Goal: Navigation & Orientation: Find specific page/section

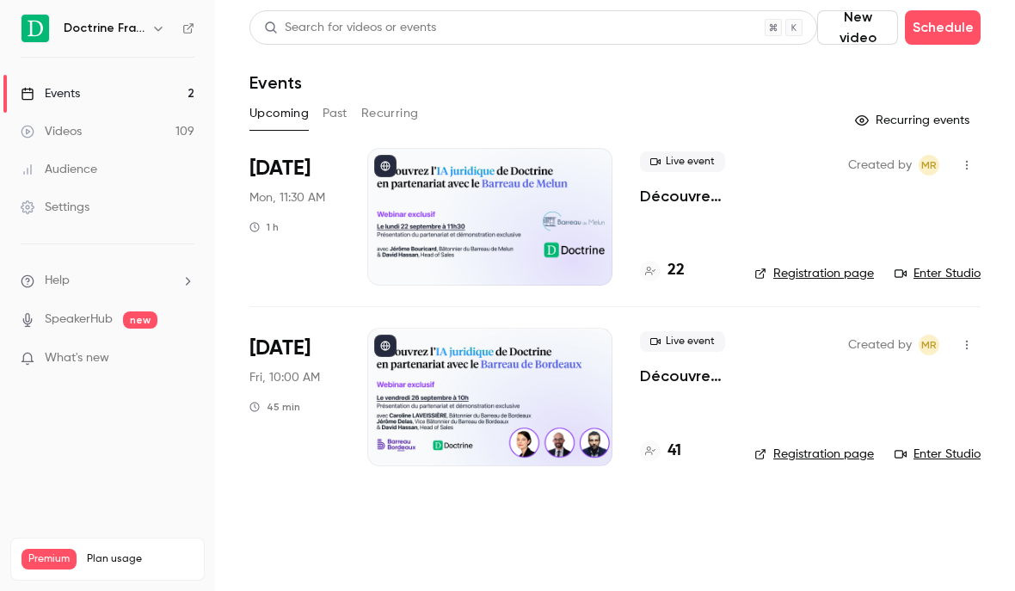
click at [142, 32] on h6 "Doctrine France" at bounding box center [104, 28] width 81 height 17
click at [157, 31] on icon "button" at bounding box center [158, 29] width 14 height 14
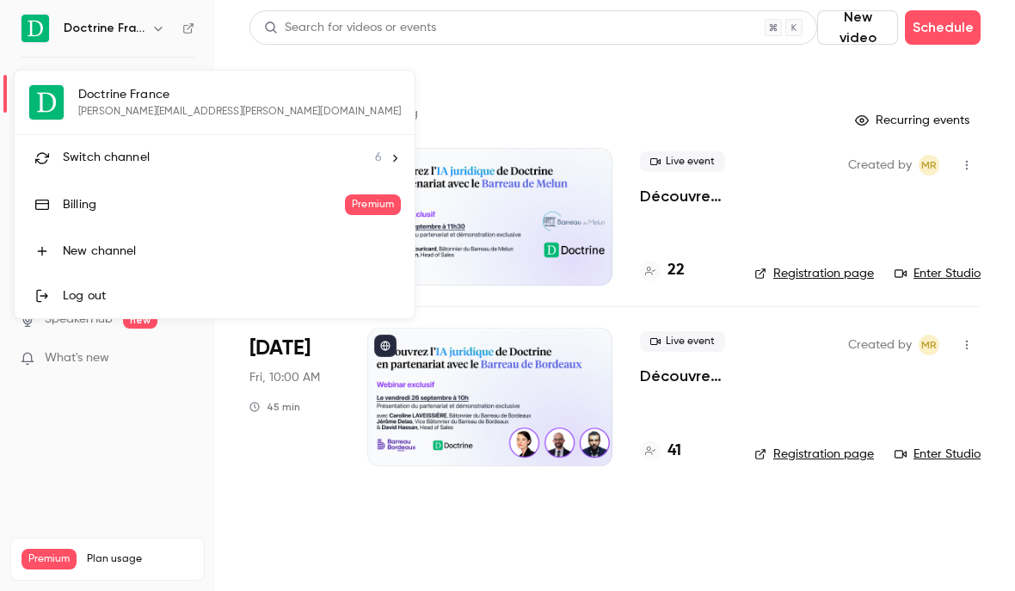
click at [113, 167] on li "Switch channel 6" at bounding box center [215, 158] width 400 height 46
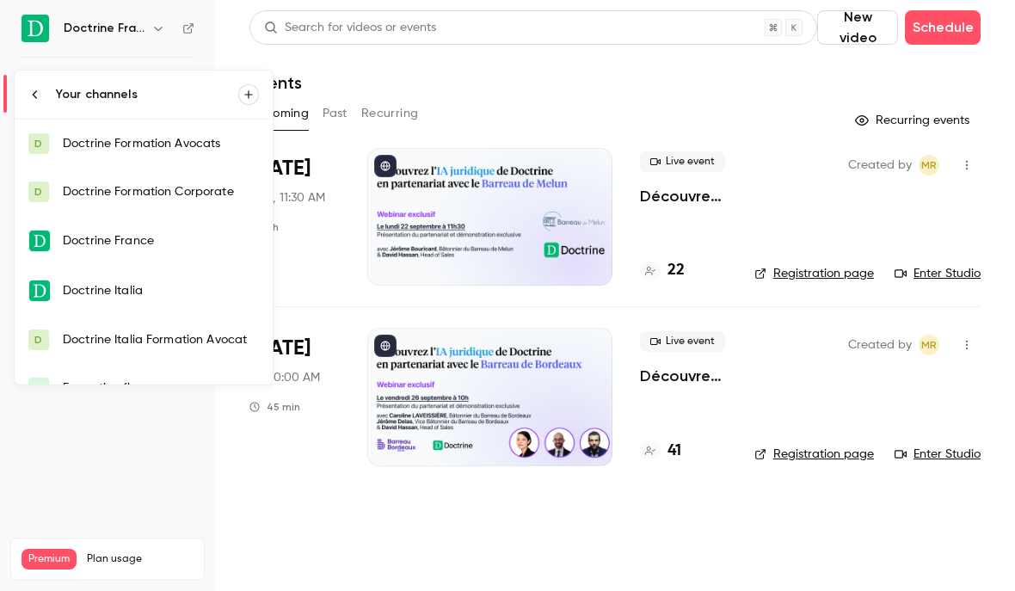
click at [159, 155] on link "D Doctrine Formation Avocats" at bounding box center [144, 144] width 258 height 48
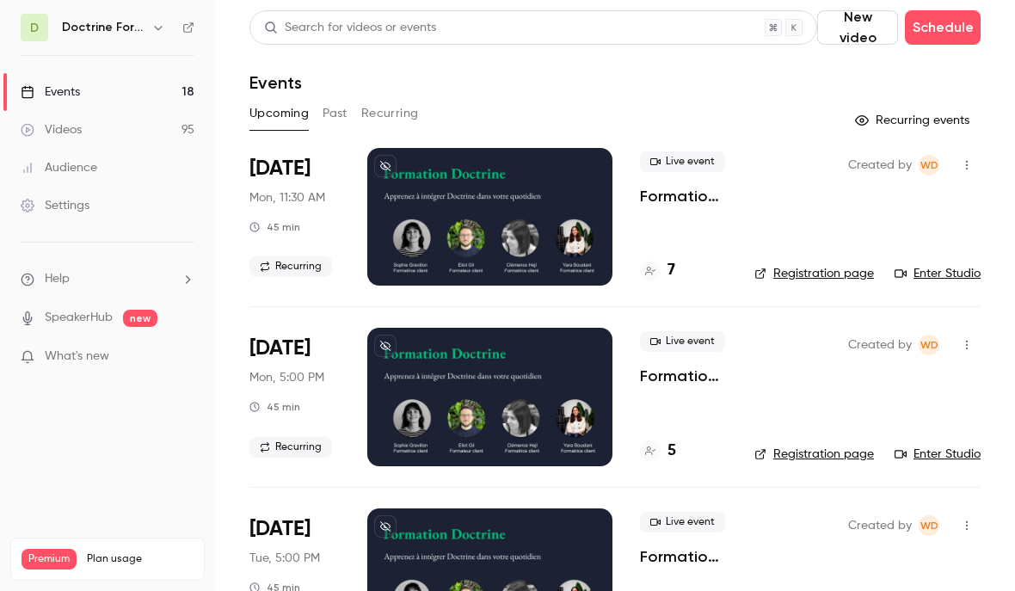
click at [926, 273] on link "Enter Studio" at bounding box center [937, 273] width 86 height 17
